Goal: Task Accomplishment & Management: Manage account settings

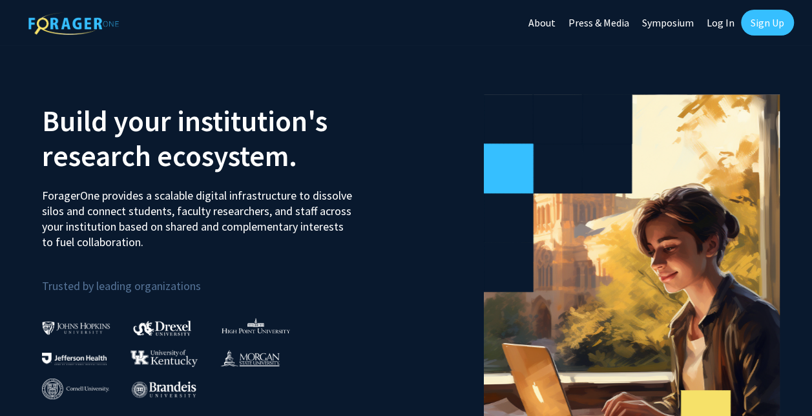
click at [725, 25] on link "Log In" at bounding box center [720, 22] width 41 height 45
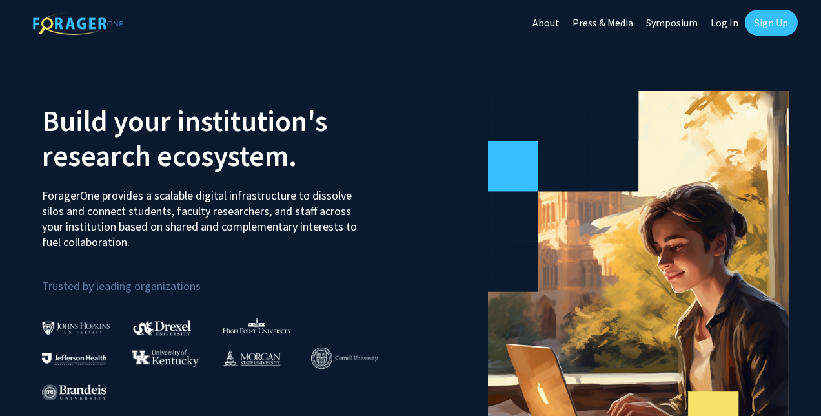
select select
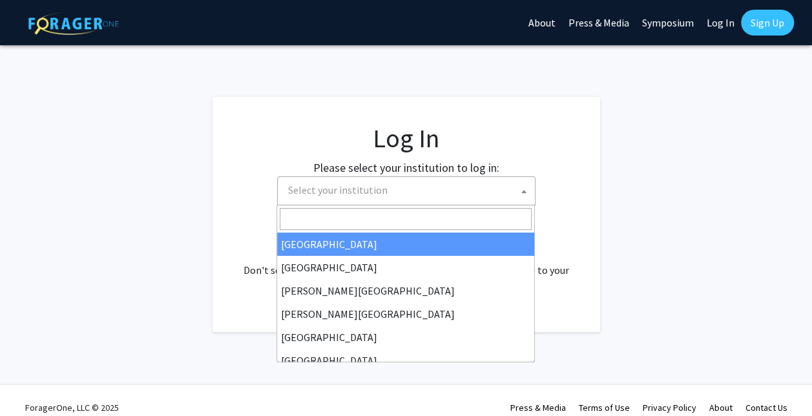
click at [496, 194] on span "Select your institution" at bounding box center [409, 190] width 252 height 26
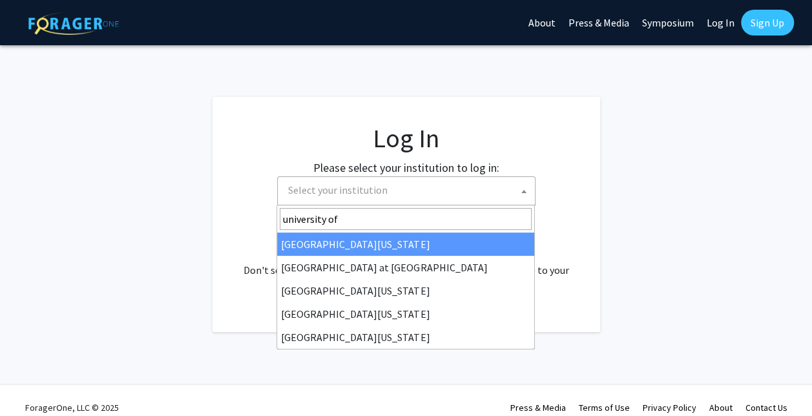
type input "university of m"
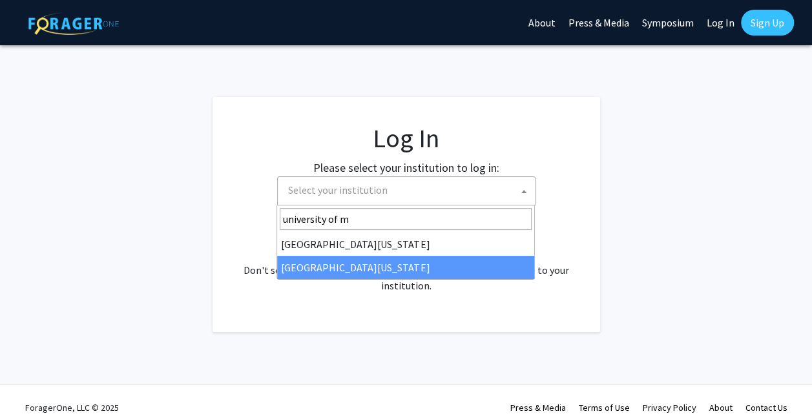
select select "33"
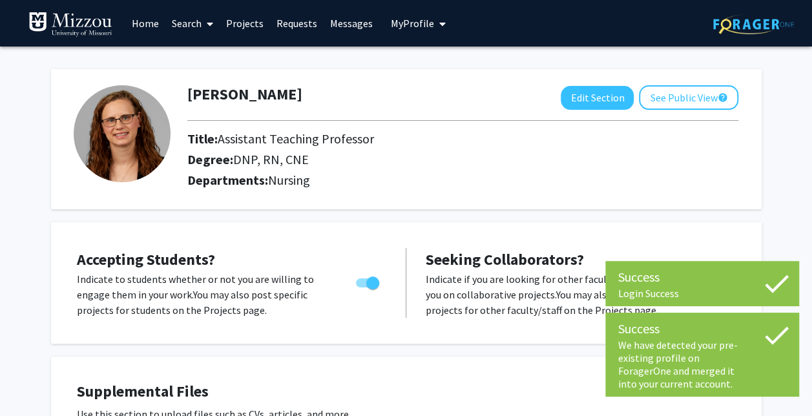
click at [782, 276] on icon at bounding box center [776, 283] width 32 height 32
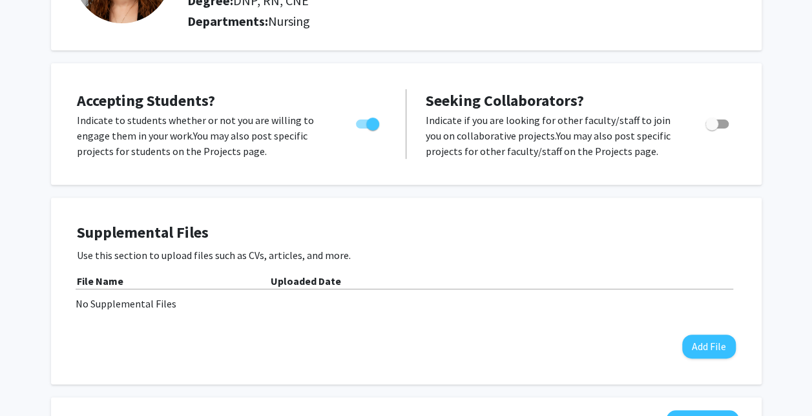
scroll to position [156, 0]
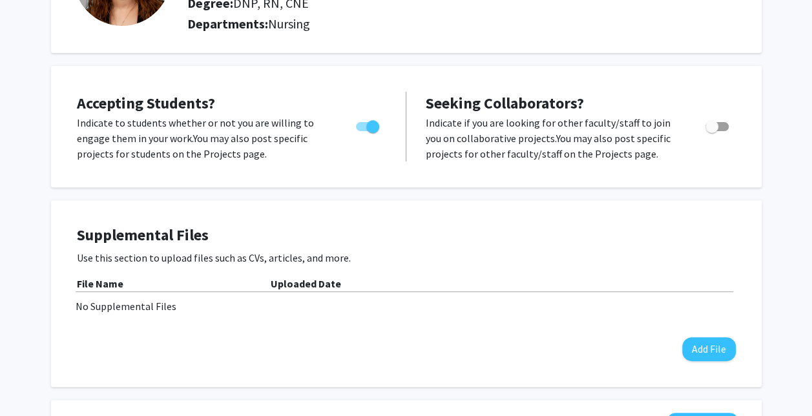
click at [723, 125] on span "Toggle" at bounding box center [716, 126] width 23 height 9
click at [711, 131] on input "Toggle" at bounding box center [711, 131] width 1 height 1
checkbox input "true"
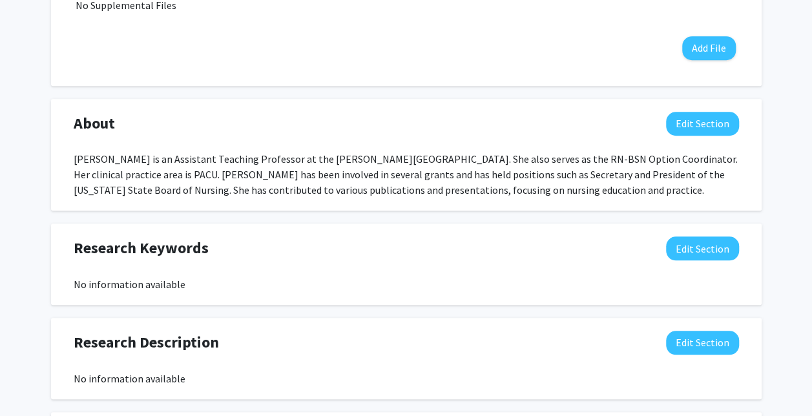
scroll to position [460, 0]
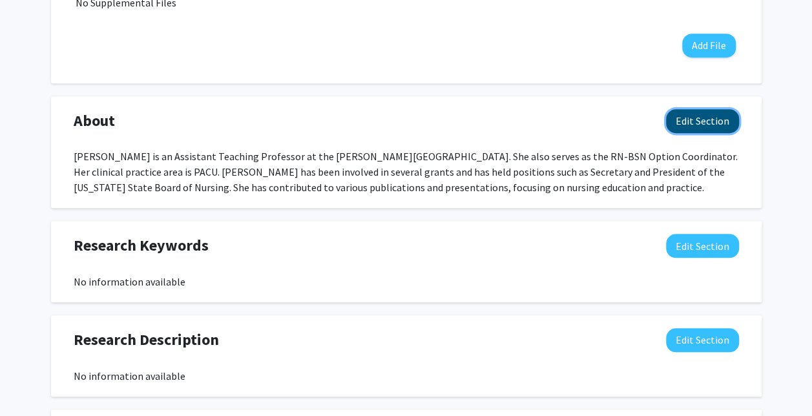
click at [701, 129] on button "Edit Section" at bounding box center [702, 121] width 73 height 24
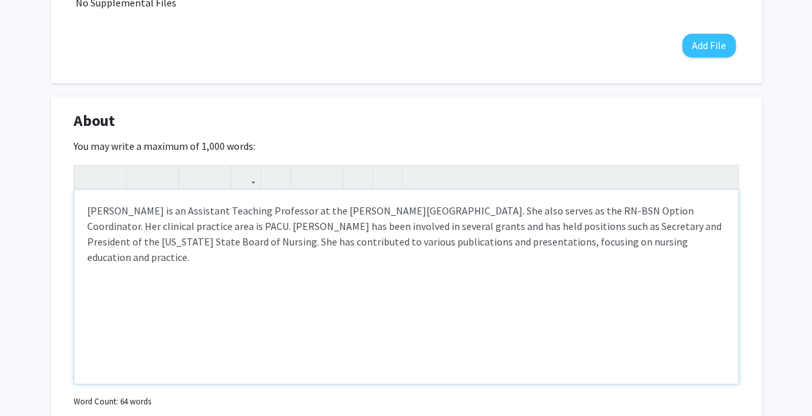
click at [199, 210] on div "Anne Heyen is an Assistant Teaching Professor at the Sinclair School of Nursing…" at bounding box center [406, 287] width 664 height 194
click at [592, 211] on div "Anne Heyen is an Associate Teaching Professor at the Sinclair School of Nursing…" at bounding box center [406, 287] width 664 height 194
type textarea "Anne Heyen is an Associate Teaching Professor at the Sinclair School of Nursing…"
click at [544, 285] on div "Anne Heyen is an Associate Teaching Professor at the Sinclair School of Nursing…" at bounding box center [406, 287] width 664 height 194
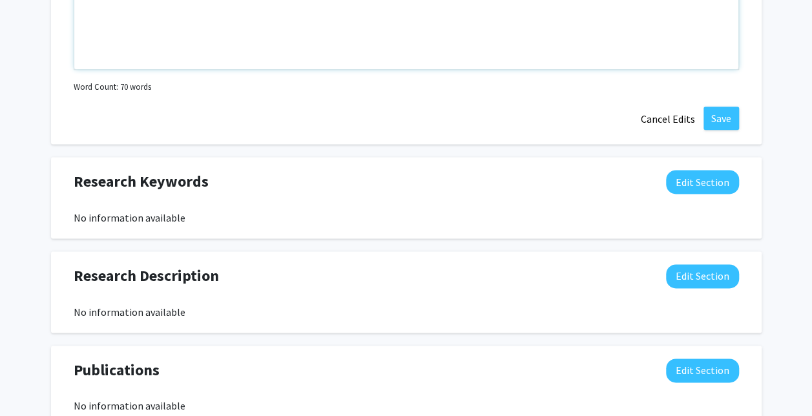
scroll to position [771, 0]
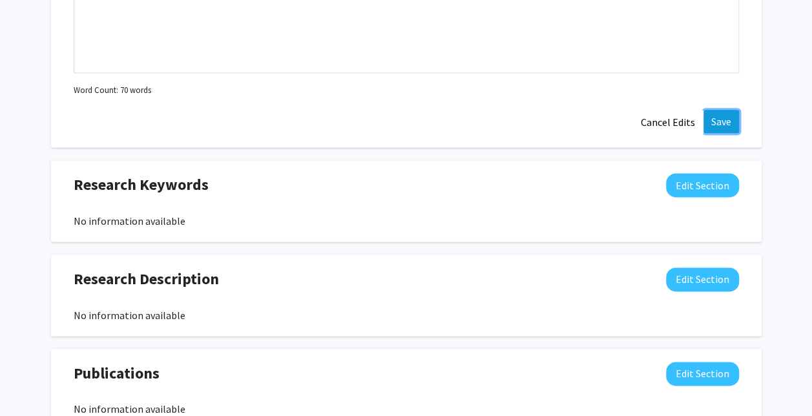
click at [724, 112] on button "Save" at bounding box center [721, 121] width 36 height 23
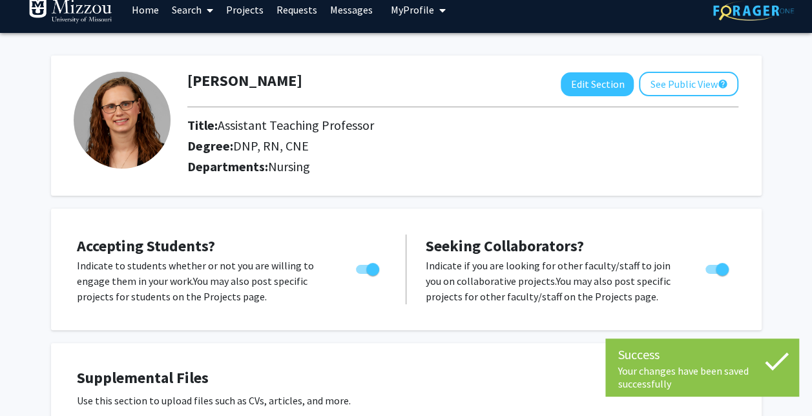
scroll to position [0, 0]
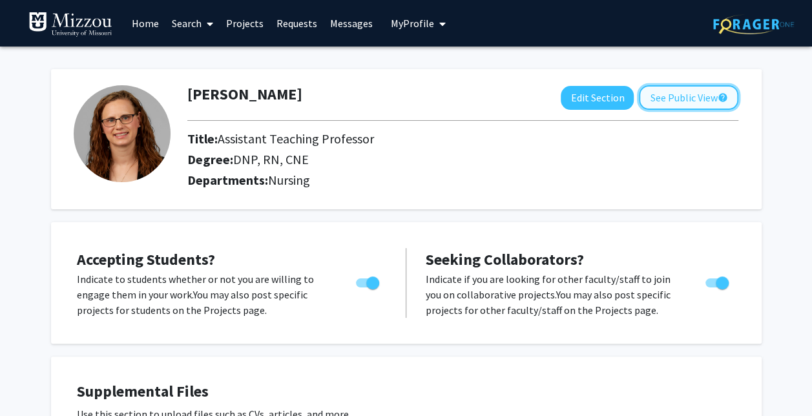
click at [710, 106] on button "See Public View help" at bounding box center [688, 97] width 99 height 25
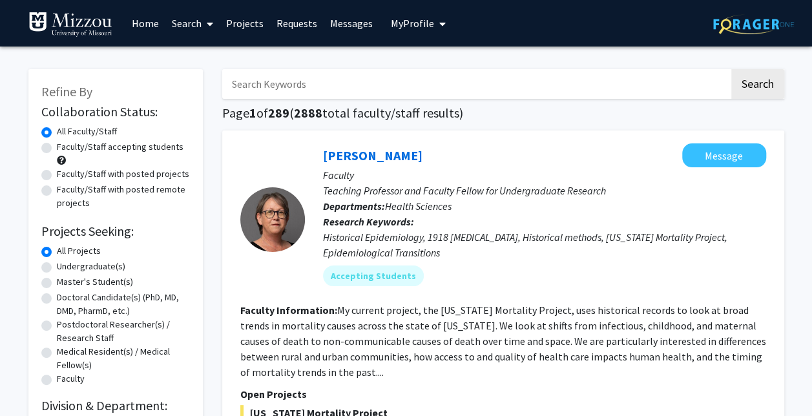
click at [416, 23] on span "My Profile" at bounding box center [412, 23] width 43 height 13
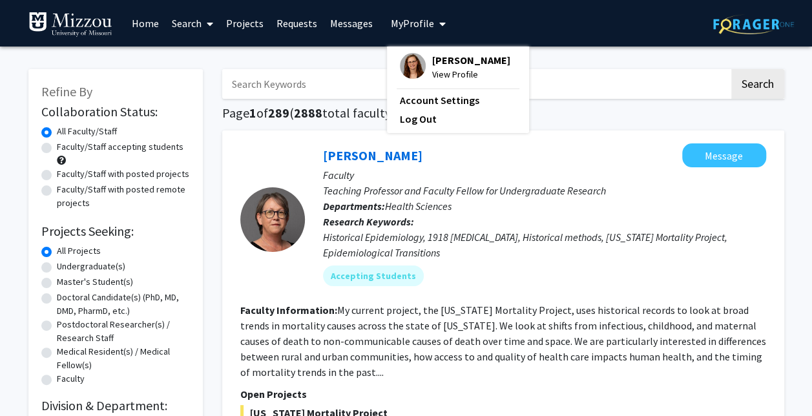
click at [451, 61] on span "Anne Heyen" at bounding box center [471, 60] width 78 height 14
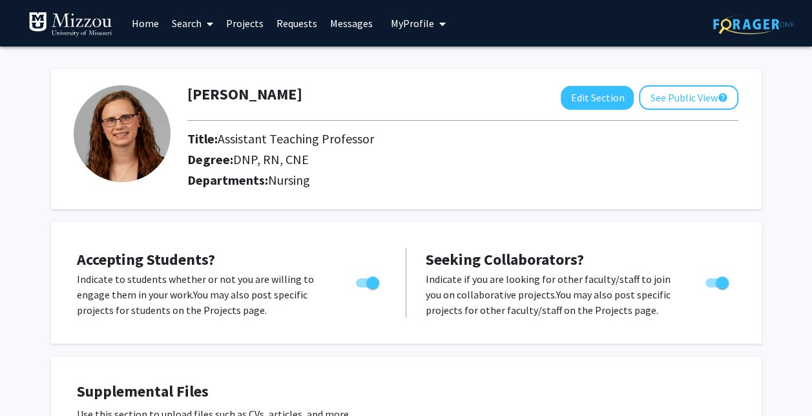
click at [356, 284] on span "Toggle" at bounding box center [367, 282] width 23 height 9
click at [362, 287] on input "Would you like to permit student requests?" at bounding box center [362, 287] width 1 height 1
checkbox input "false"
click at [492, 62] on div "Anne Heyen Edit Section See Public View help Title: Assistant Teaching Professo…" at bounding box center [406, 132] width 710 height 153
